Goal: Task Accomplishment & Management: Manage account settings

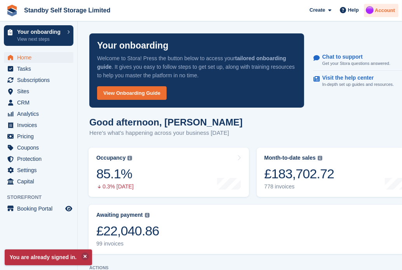
click at [381, 12] on span "Account" at bounding box center [385, 11] width 20 height 8
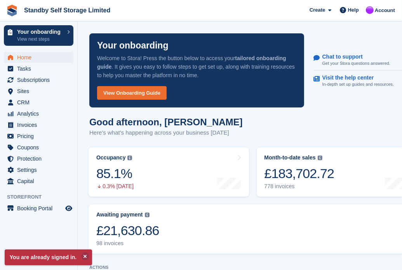
drag, startPoint x: 381, startPoint y: 10, endPoint x: 379, endPoint y: 20, distance: 9.5
click at [381, 10] on span "Account" at bounding box center [385, 11] width 20 height 8
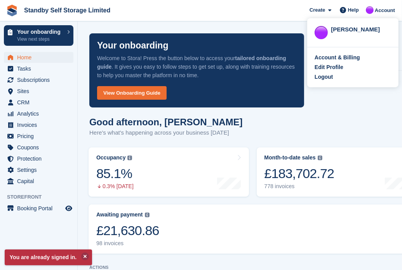
click at [322, 73] on div "Account & Billing Edit Profile Logout" at bounding box center [352, 67] width 91 height 40
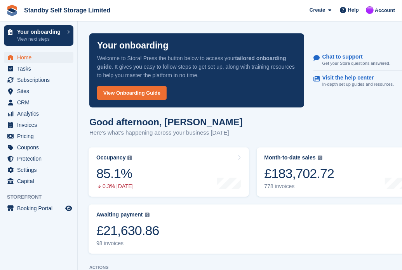
drag, startPoint x: 382, startPoint y: 0, endPoint x: 237, endPoint y: 96, distance: 173.9
click at [382, 9] on span "Account" at bounding box center [385, 11] width 20 height 8
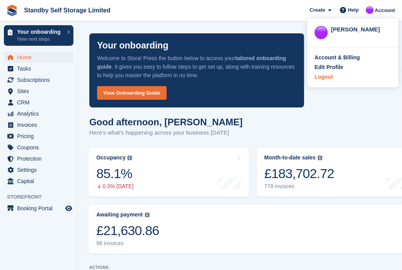
click at [319, 78] on div "Logout" at bounding box center [324, 77] width 18 height 8
